Goal: Find specific page/section: Find specific page/section

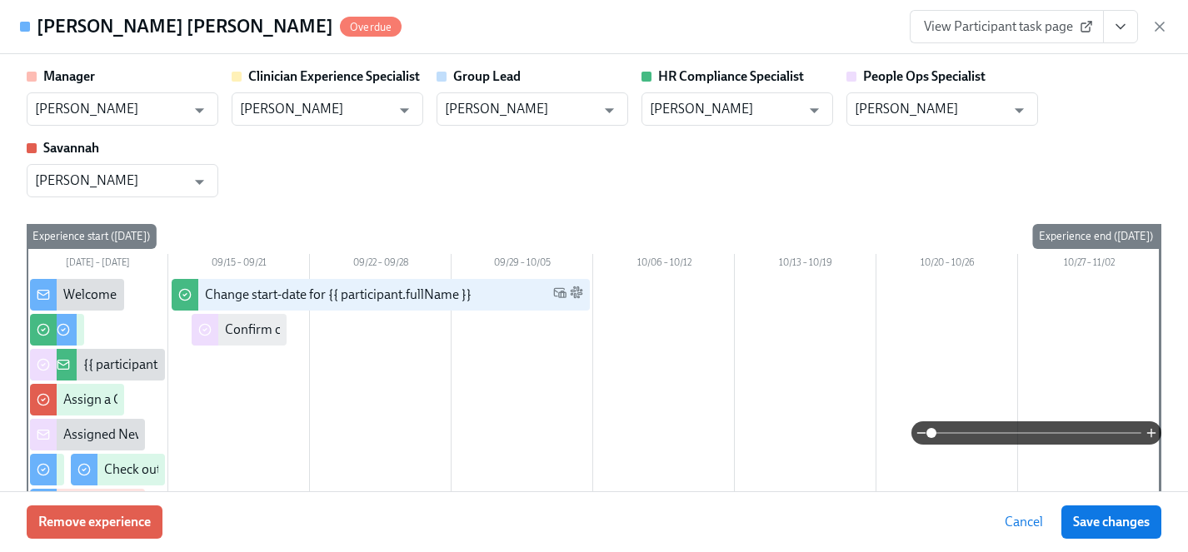
scroll to position [0, 20444]
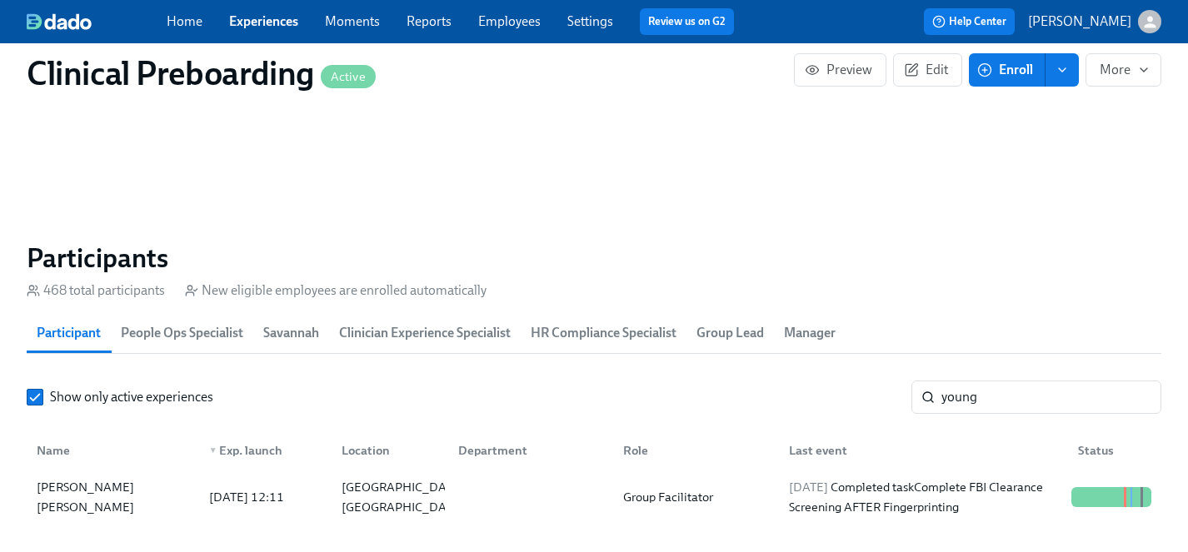
click at [253, 24] on link "Experiences" at bounding box center [263, 21] width 69 height 16
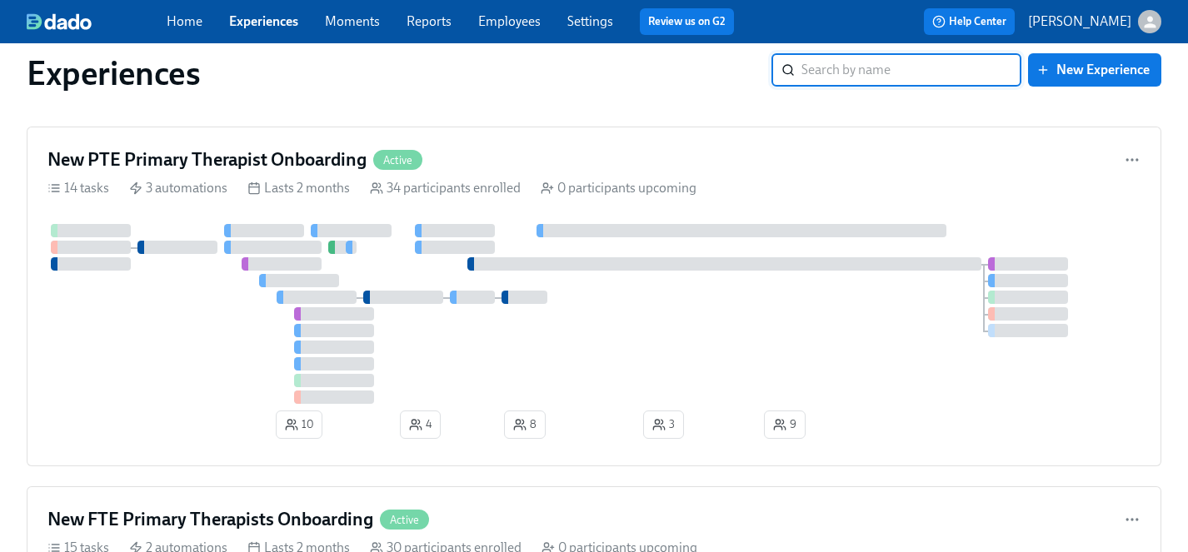
scroll to position [3272, 0]
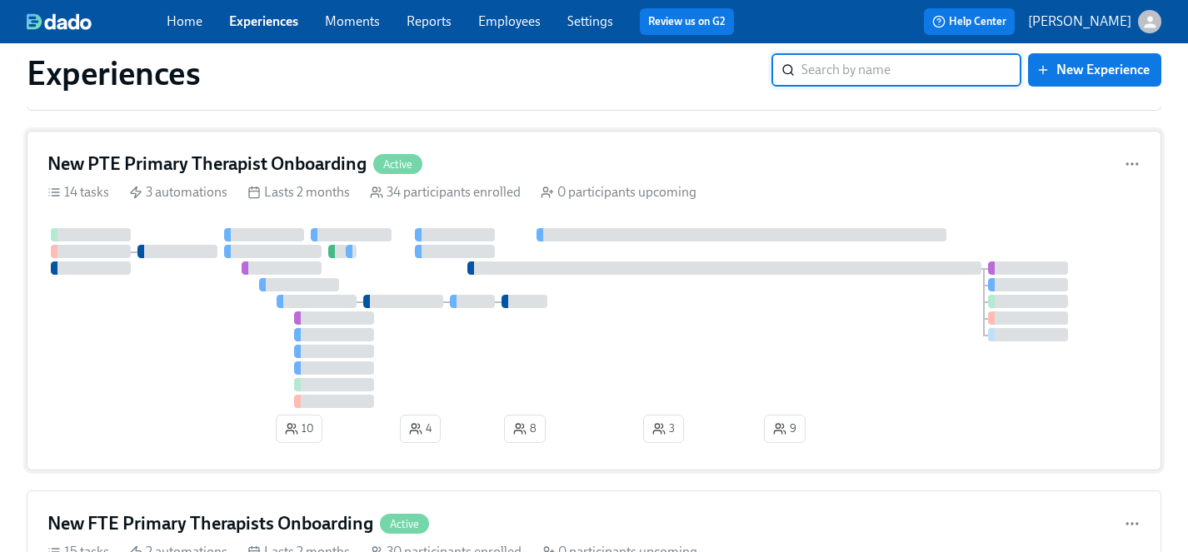
click at [200, 383] on div at bounding box center [593, 318] width 1093 height 180
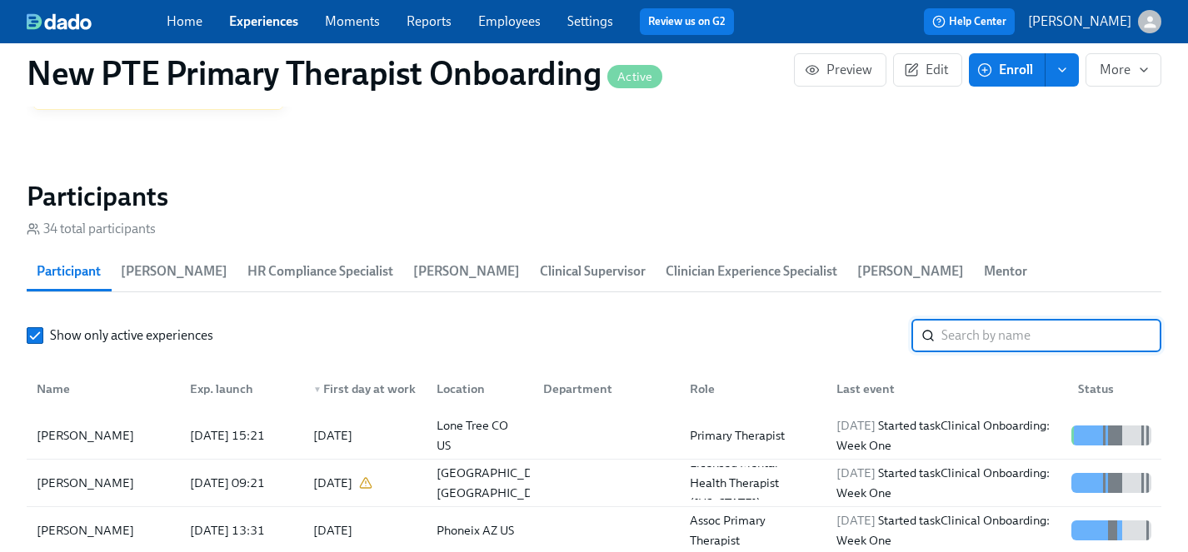
click at [1005, 319] on input "search" at bounding box center [1052, 335] width 220 height 33
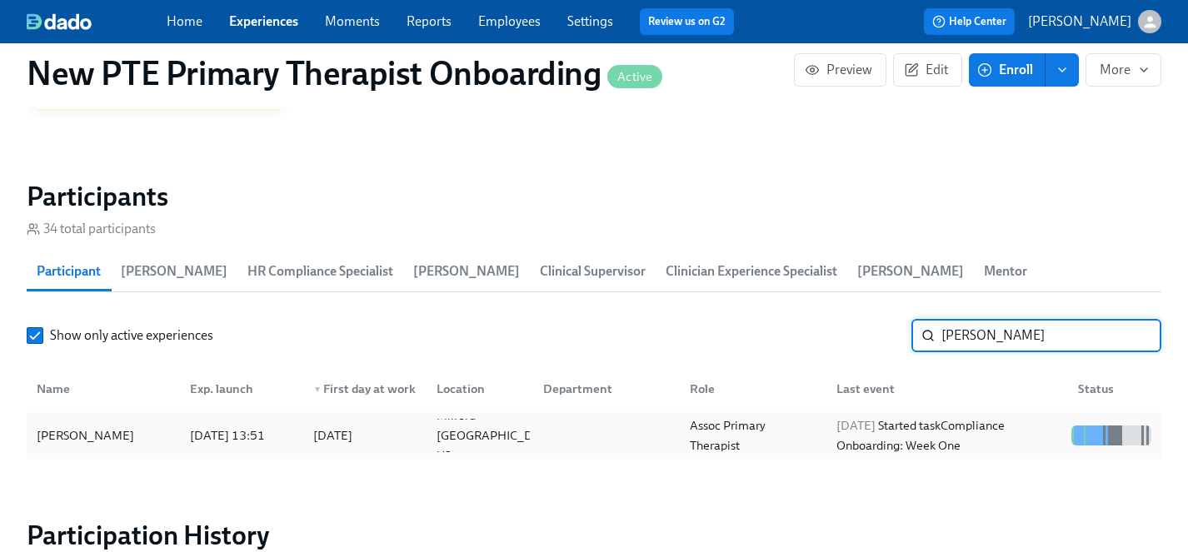
click at [77, 426] on div "[PERSON_NAME]" at bounding box center [85, 436] width 111 height 20
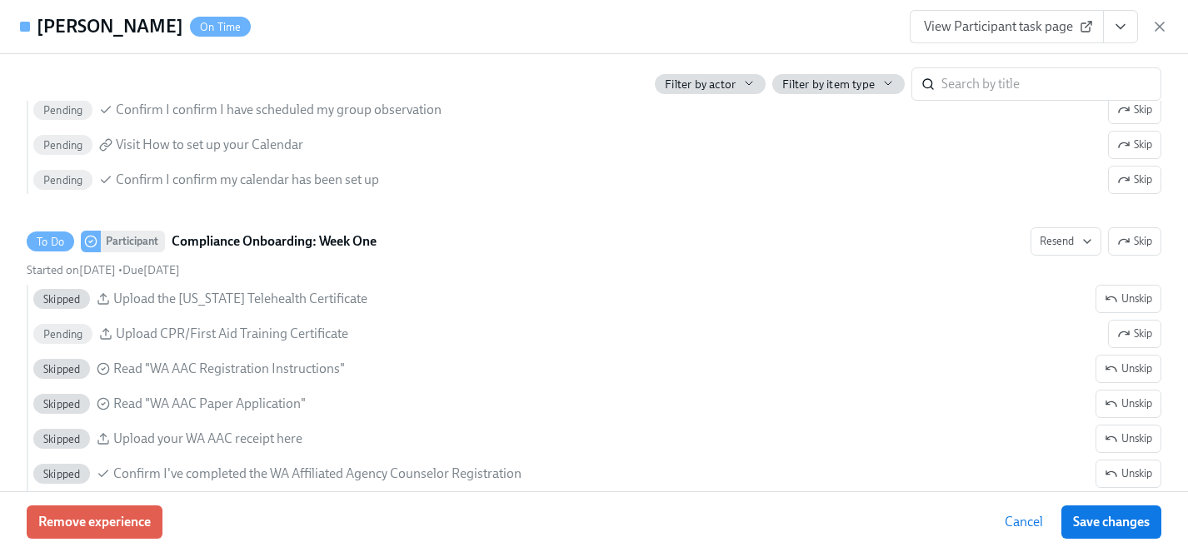
scroll to position [1278, 0]
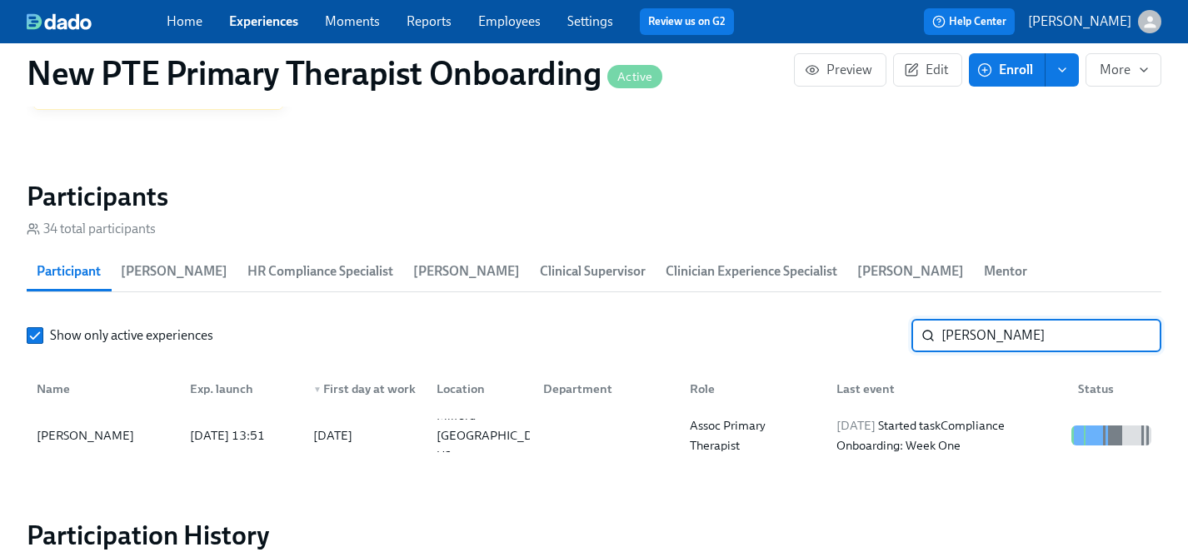
drag, startPoint x: 997, startPoint y: 307, endPoint x: 809, endPoint y: 306, distance: 187.5
click at [809, 319] on div "Show only active experiences [PERSON_NAME] ​" at bounding box center [594, 335] width 1135 height 33
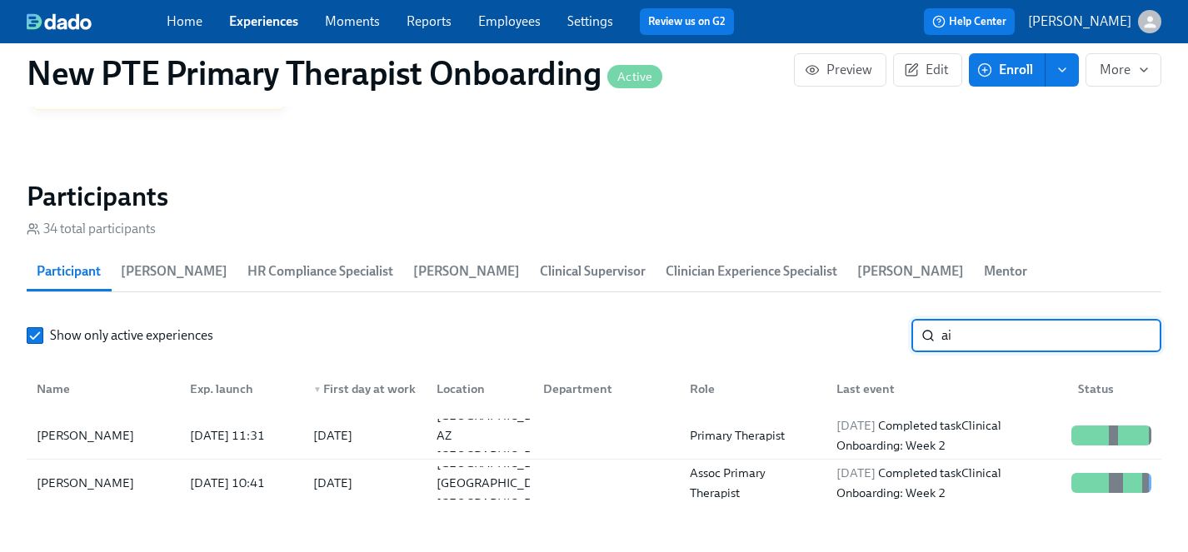
type input "a"
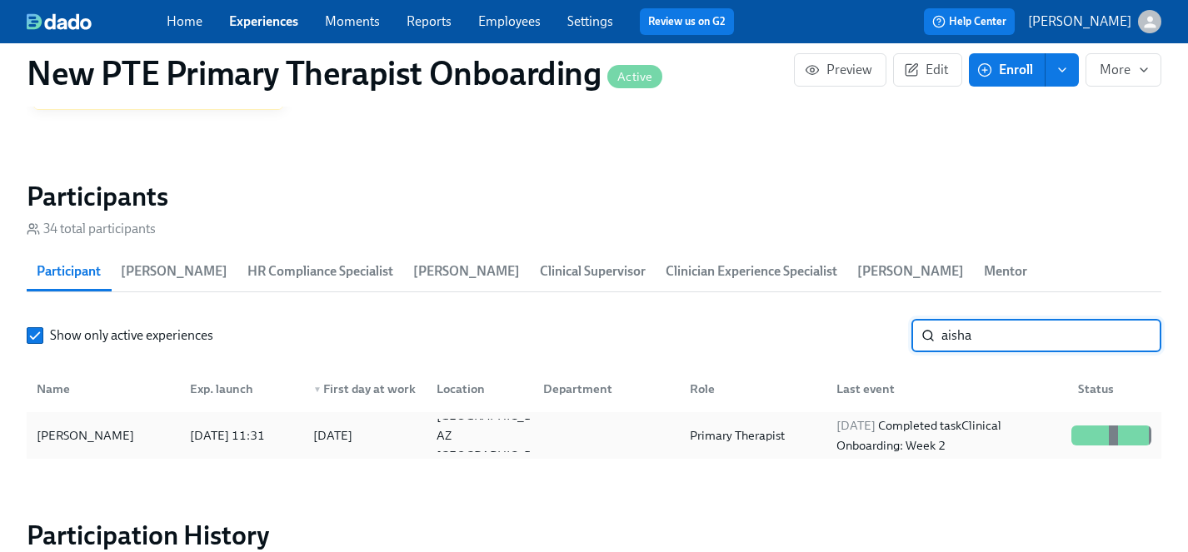
type input "aisha"
click at [102, 426] on div "[PERSON_NAME]" at bounding box center [85, 436] width 111 height 20
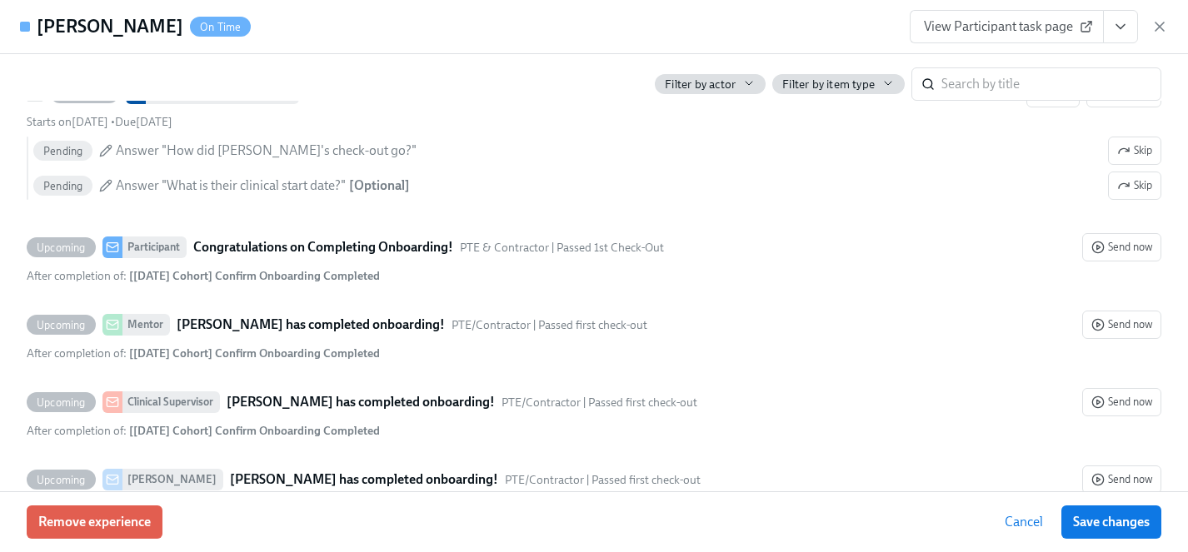
scroll to position [3845, 0]
